Goal: Connect with others: Follow

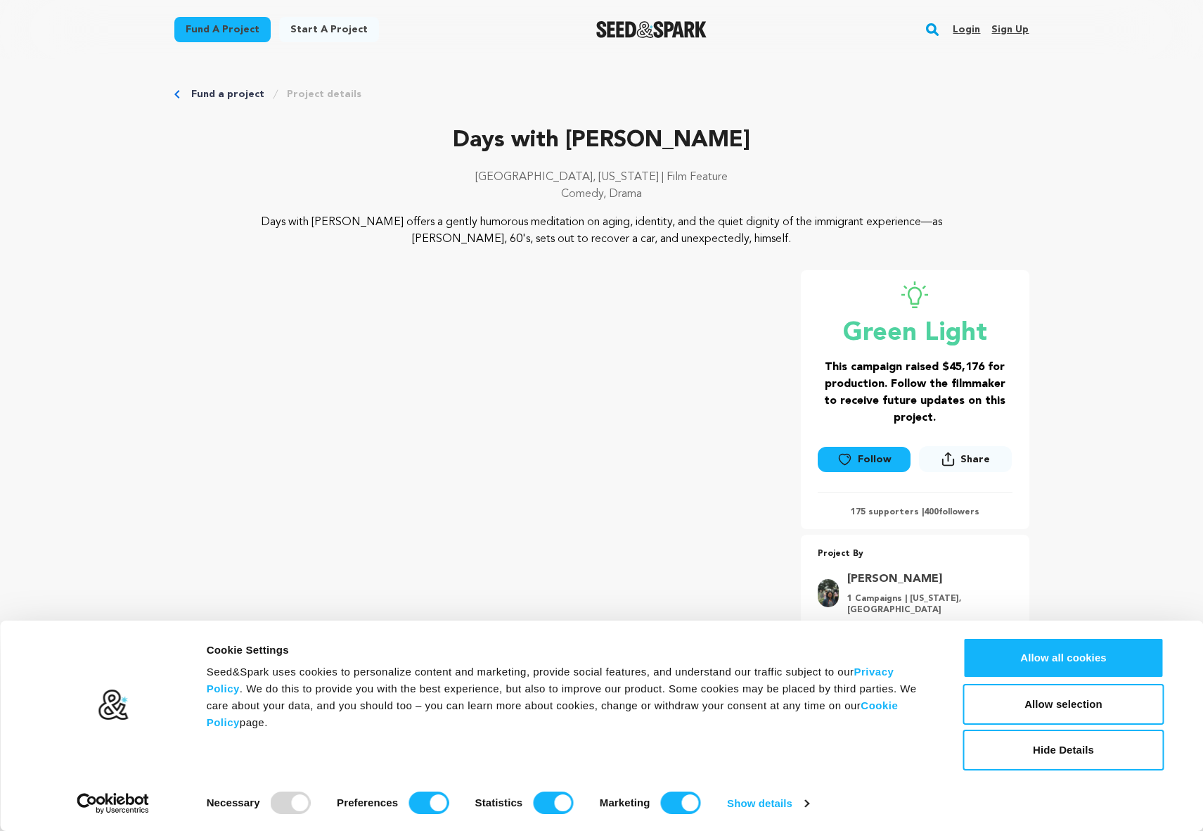
click at [876, 459] on link "Follow" at bounding box center [864, 459] width 93 height 25
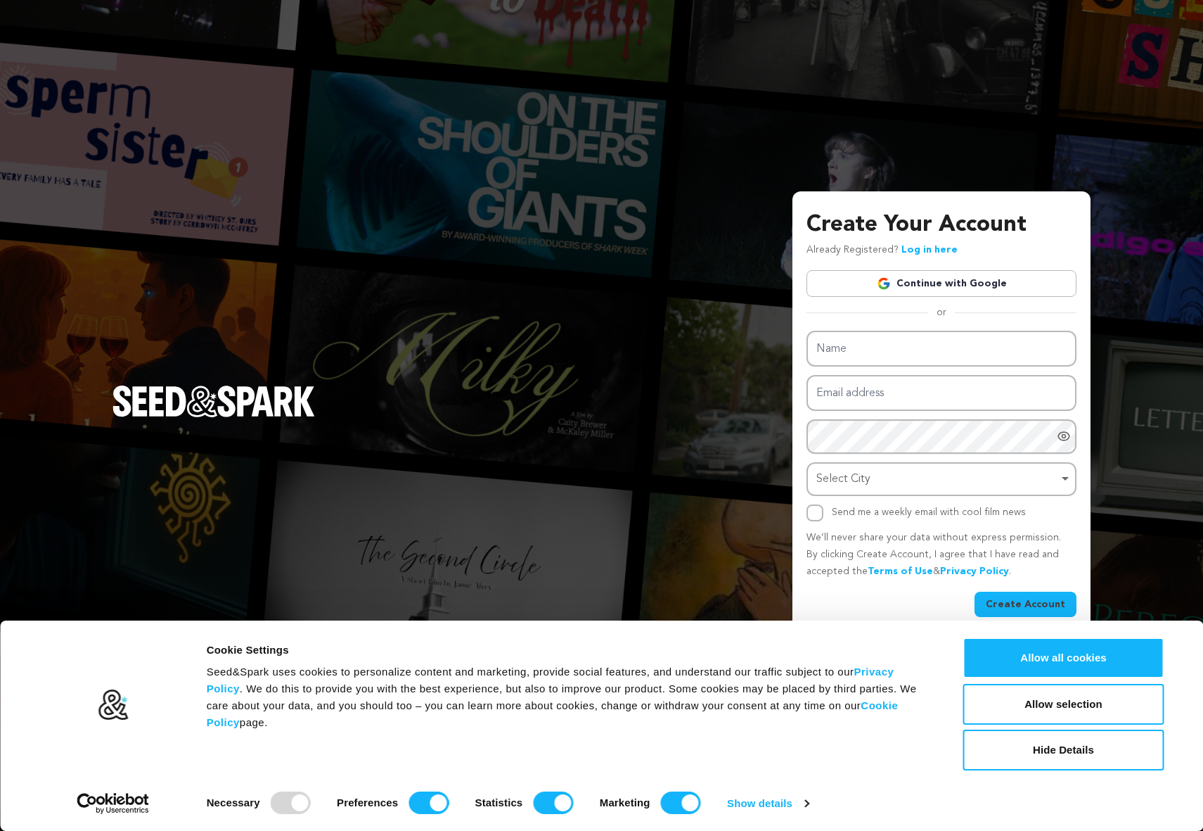
click at [908, 249] on link "Log in here" at bounding box center [930, 250] width 56 height 10
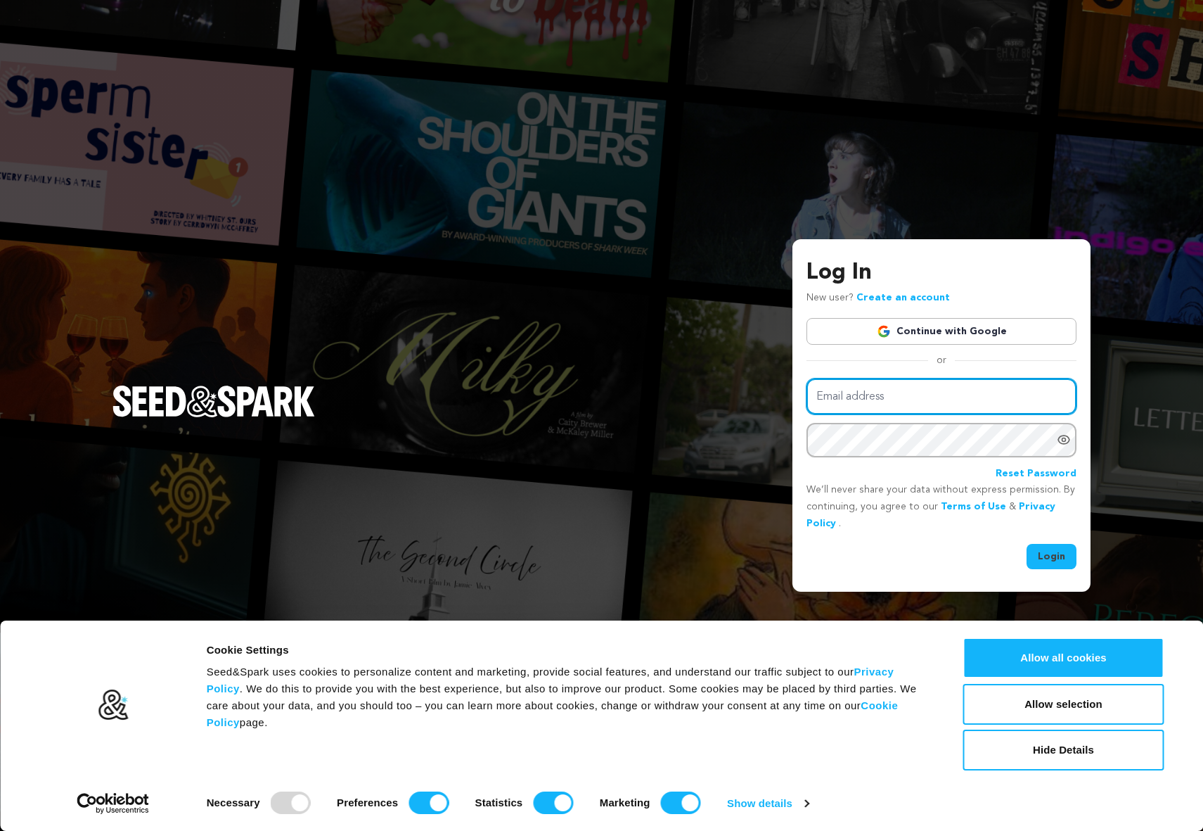
click at [887, 403] on input "Email address" at bounding box center [942, 396] width 270 height 36
type input "kirthifilm@gmail.com"
